Goal: Information Seeking & Learning: Learn about a topic

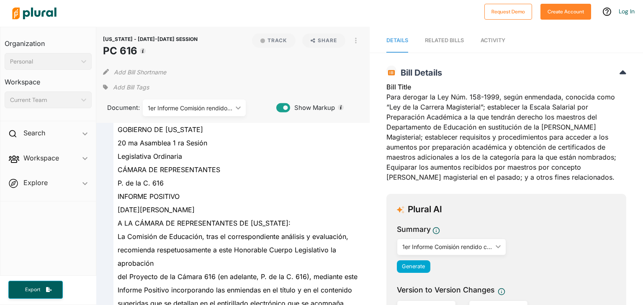
click at [229, 104] on div "1er Informe Comisión rendido con enmiendas ([DATE])" at bounding box center [190, 108] width 85 height 9
click at [313, 175] on div "CÁMARA DE REPRESENTANTES" at bounding box center [236, 169] width 246 height 13
click at [28, 13] on img at bounding box center [34, 13] width 59 height 29
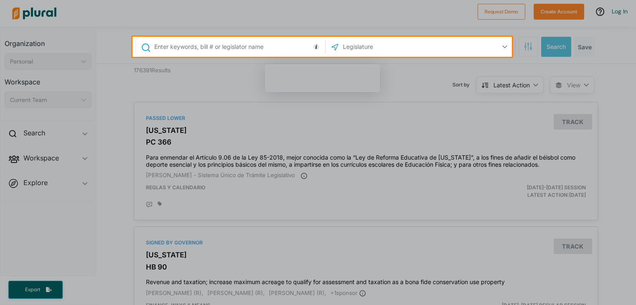
click at [216, 47] on input "text" at bounding box center [238, 47] width 169 height 16
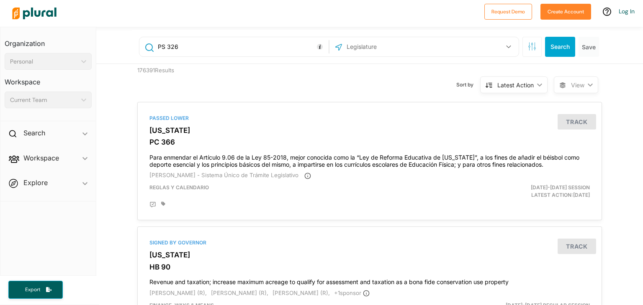
type input "PS 326"
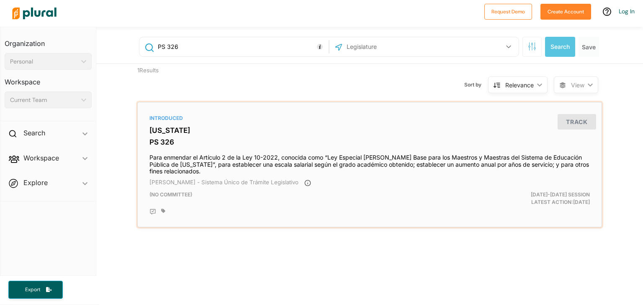
click at [178, 130] on h3 "[US_STATE]" at bounding box center [369, 130] width 440 height 8
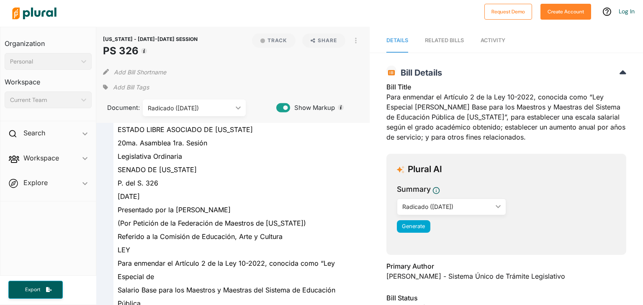
click at [219, 106] on div "Radicado ([DATE])" at bounding box center [190, 108] width 85 height 9
click at [218, 87] on div "Add Bill Tags" at bounding box center [233, 87] width 260 height 13
